Goal: Find contact information: Find contact information

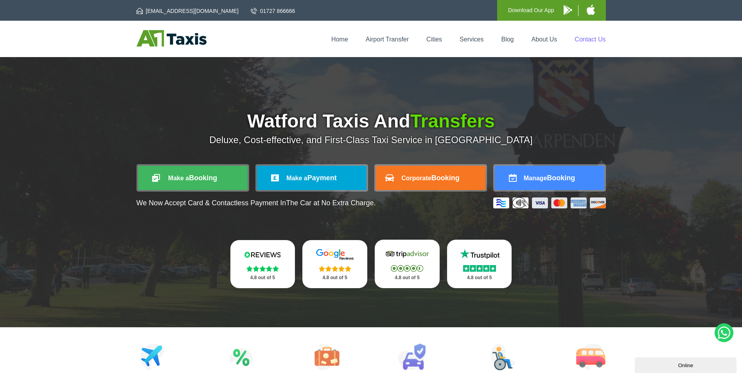
click at [595, 40] on link "Contact Us" at bounding box center [590, 39] width 31 height 7
